Goal: Book appointment/travel/reservation

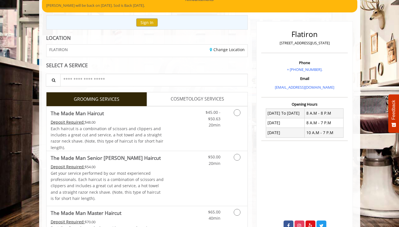
scroll to position [46, 0]
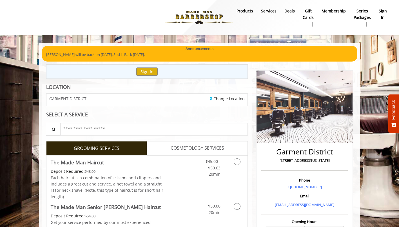
click at [236, 166] on link "Grooming services" at bounding box center [236, 166] width 14 height 22
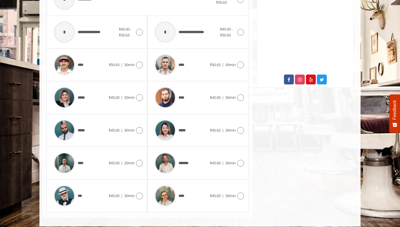
scroll to position [263, 0]
click at [110, 193] on span "$45.00" at bounding box center [114, 195] width 11 height 5
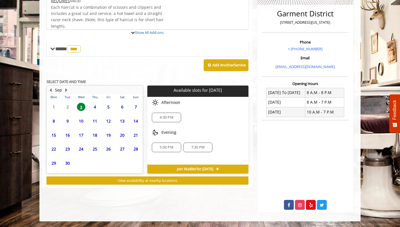
scroll to position [164, 0]
